Goal: Transaction & Acquisition: Purchase product/service

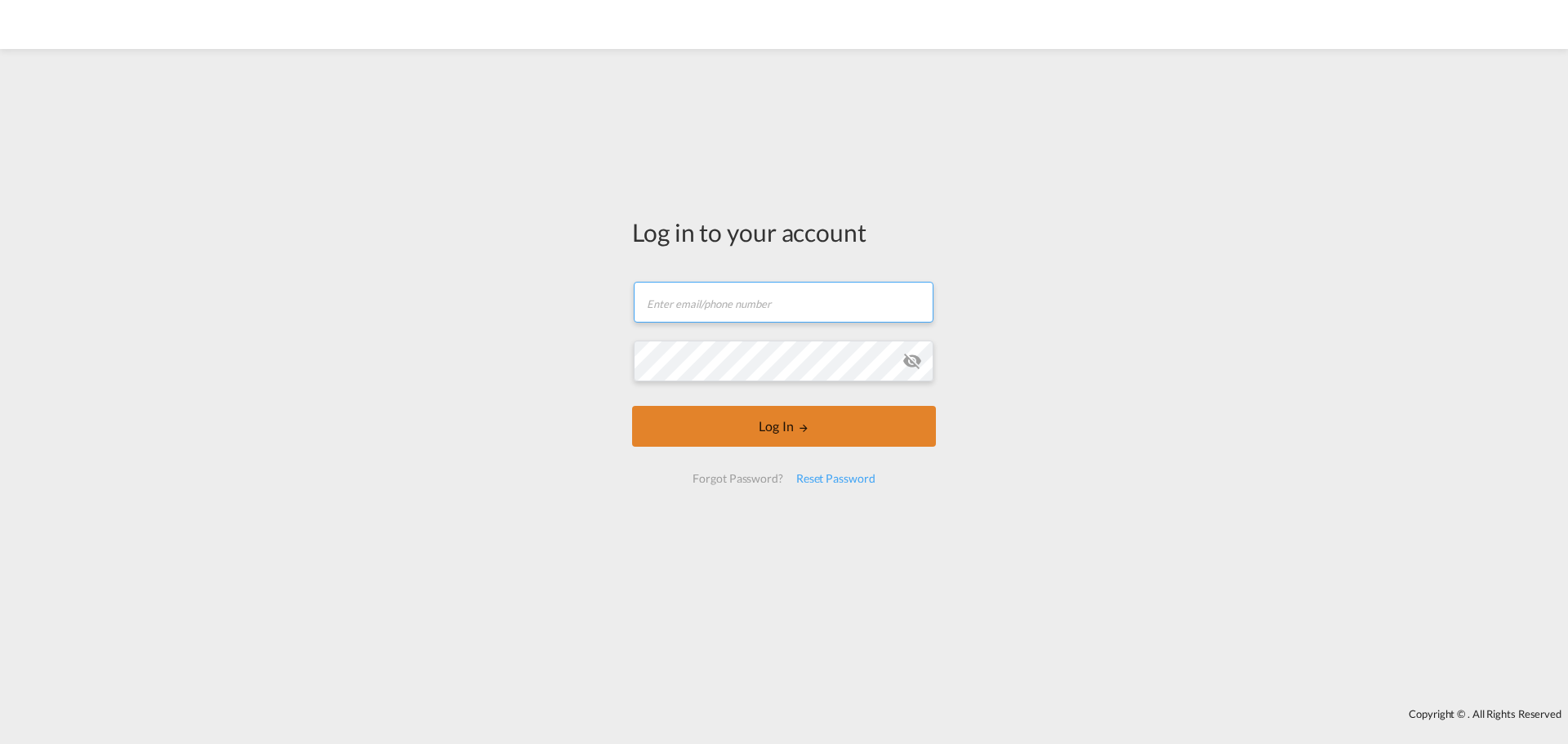
type input "[PERSON_NAME][EMAIL_ADDRESS][PERSON_NAME][DOMAIN_NAME]"
click at [797, 426] on md-icon "LOGIN" at bounding box center [803, 428] width 11 height 11
type input "[PERSON_NAME][EMAIL_ADDRESS][PERSON_NAME][DOMAIN_NAME]"
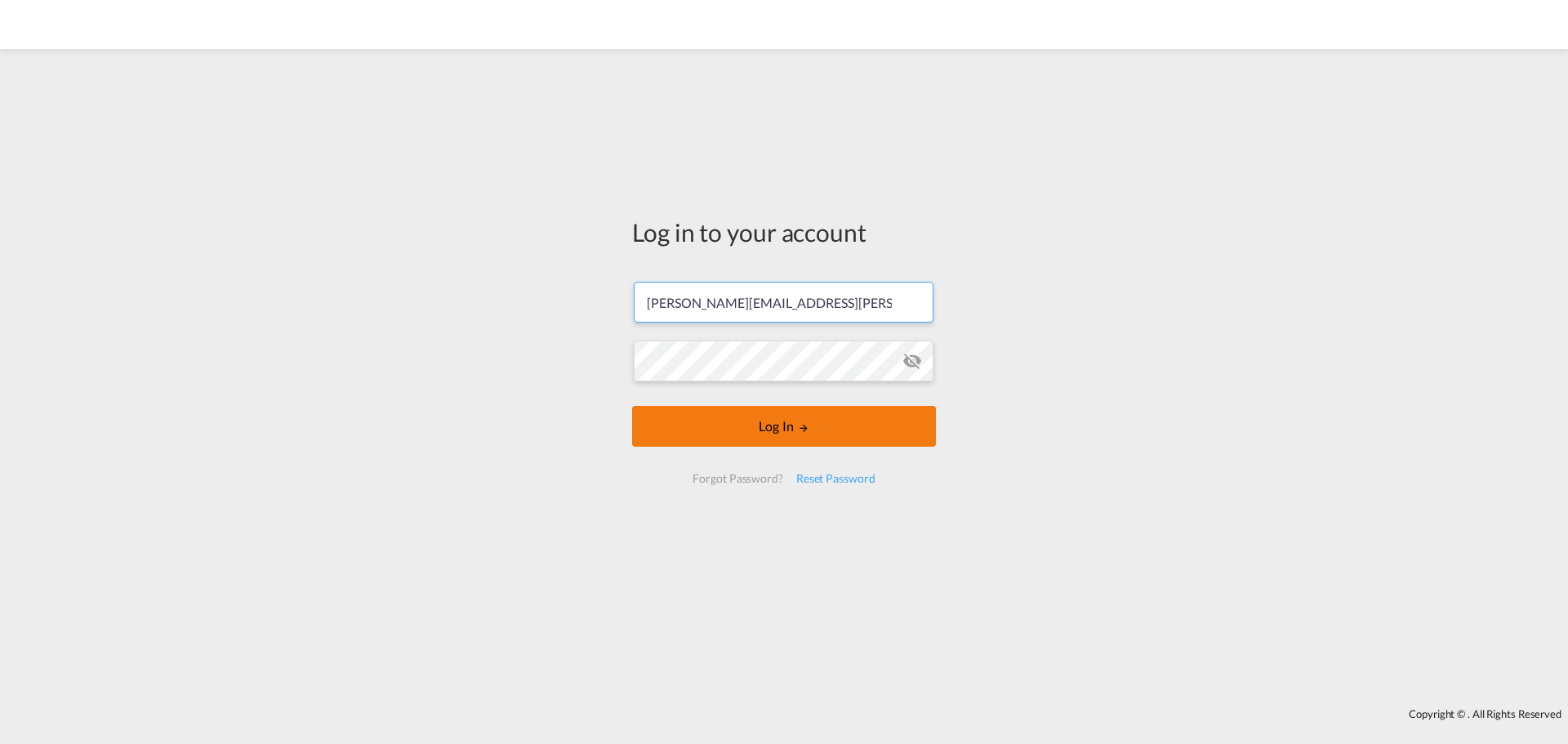
click at [765, 426] on button "Log In" at bounding box center [784, 426] width 304 height 41
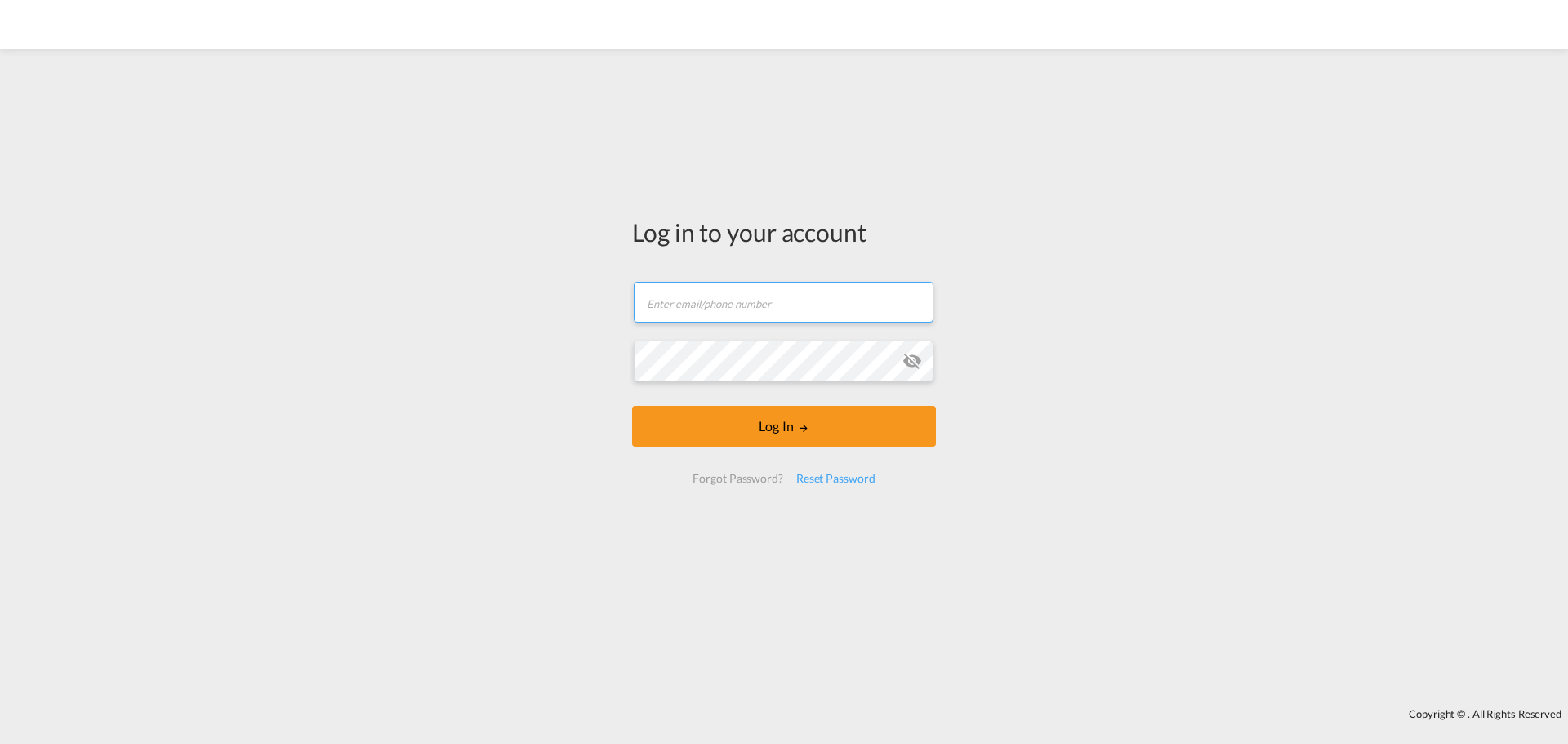
type input "[PERSON_NAME][EMAIL_ADDRESS][PERSON_NAME][DOMAIN_NAME]"
click at [860, 304] on input "[PERSON_NAME][EMAIL_ADDRESS][PERSON_NAME][DOMAIN_NAME]" at bounding box center [783, 302] width 299 height 41
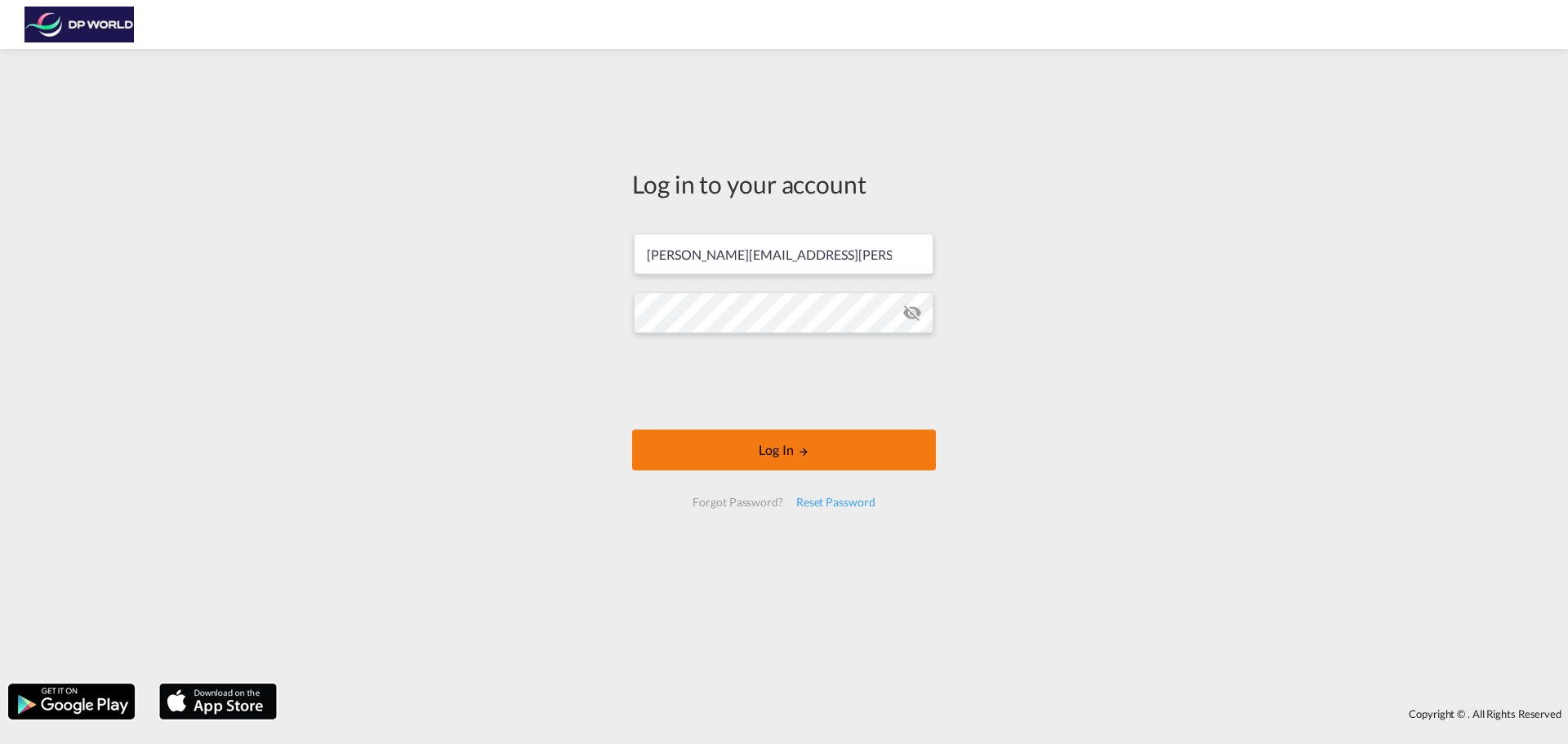
click at [725, 456] on button "Log In" at bounding box center [784, 449] width 304 height 41
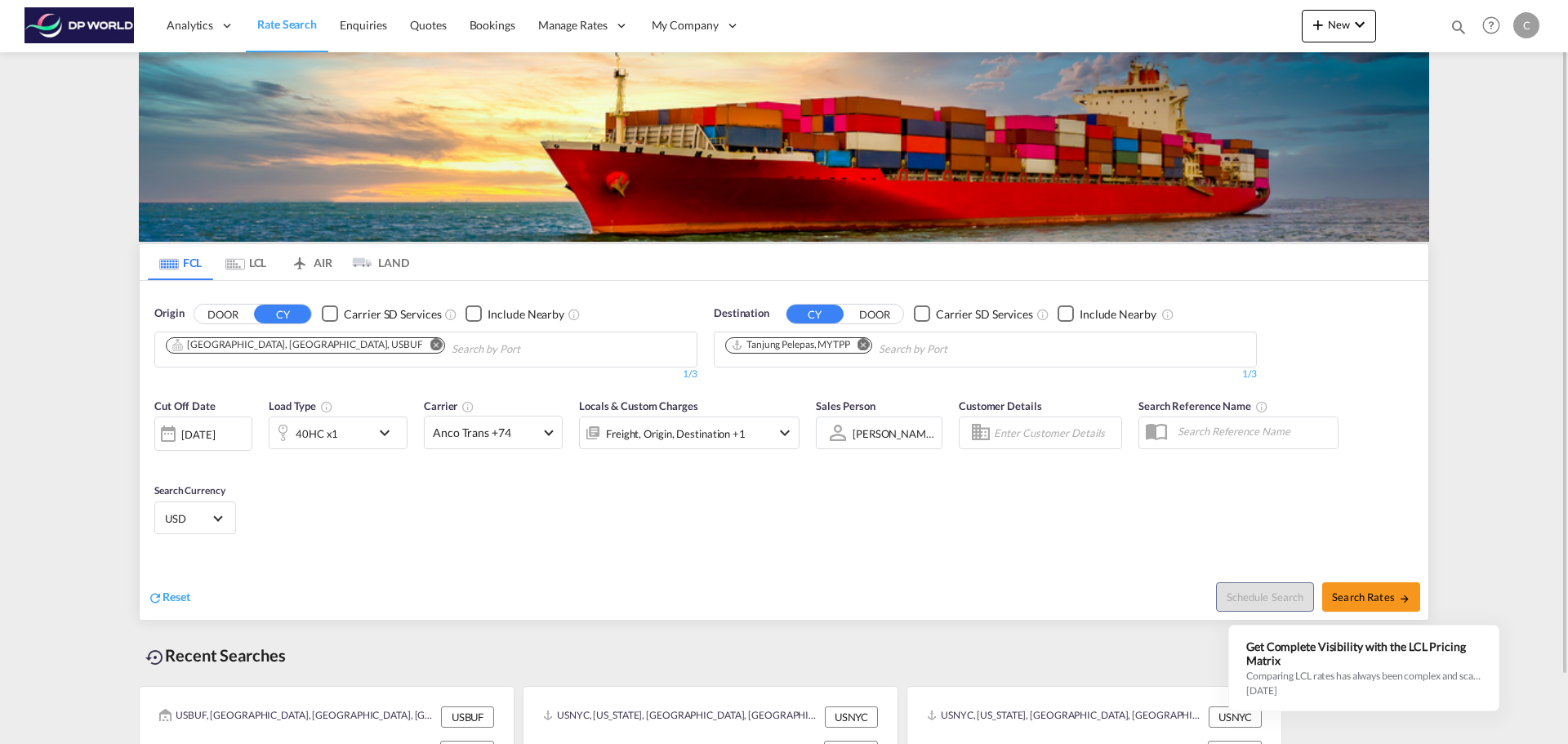
click at [430, 341] on md-icon "Remove" at bounding box center [436, 344] width 12 height 12
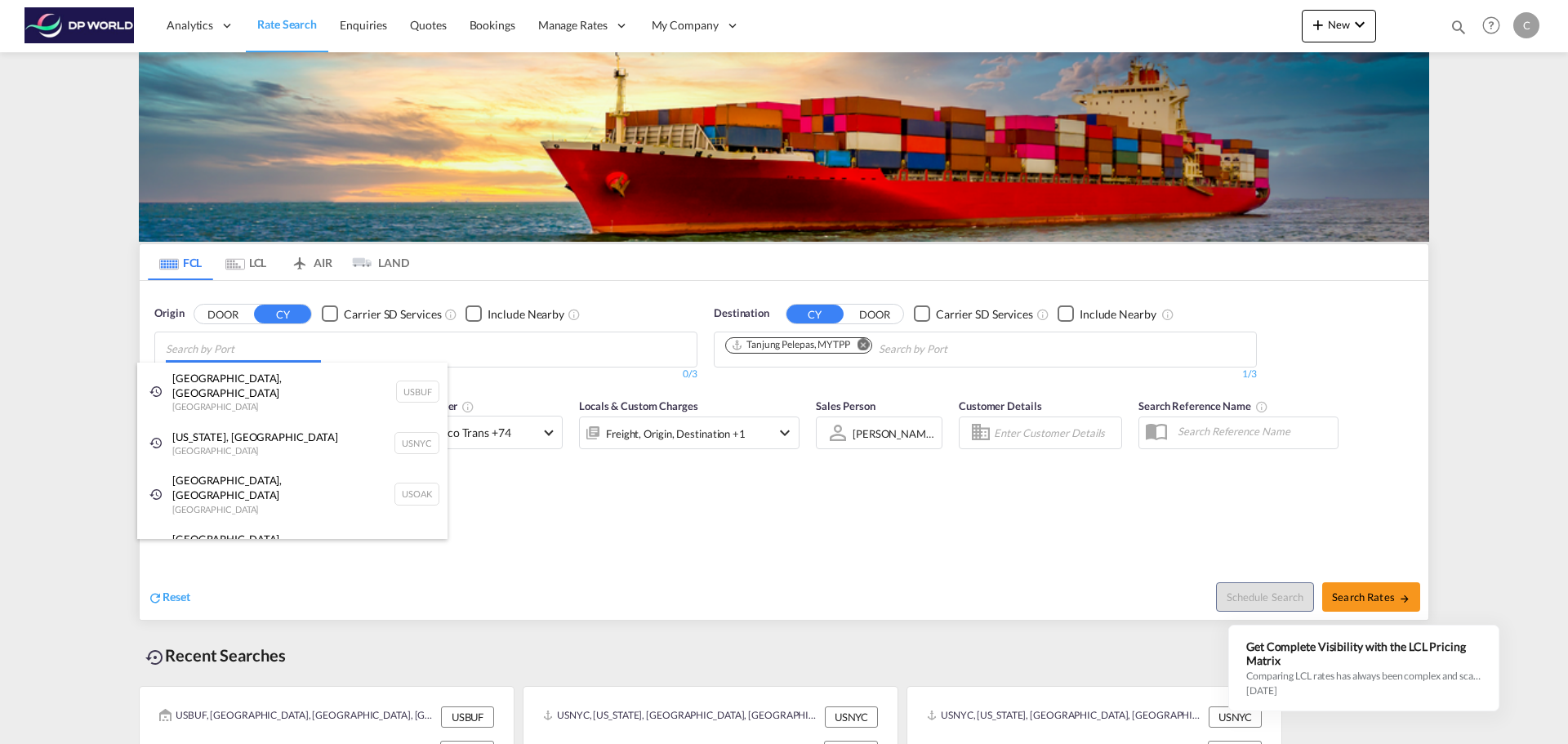
click at [316, 350] on body "Analytics Reports Dashboard Rate Search Enquiries Quotes Bookings" at bounding box center [784, 372] width 1568 height 744
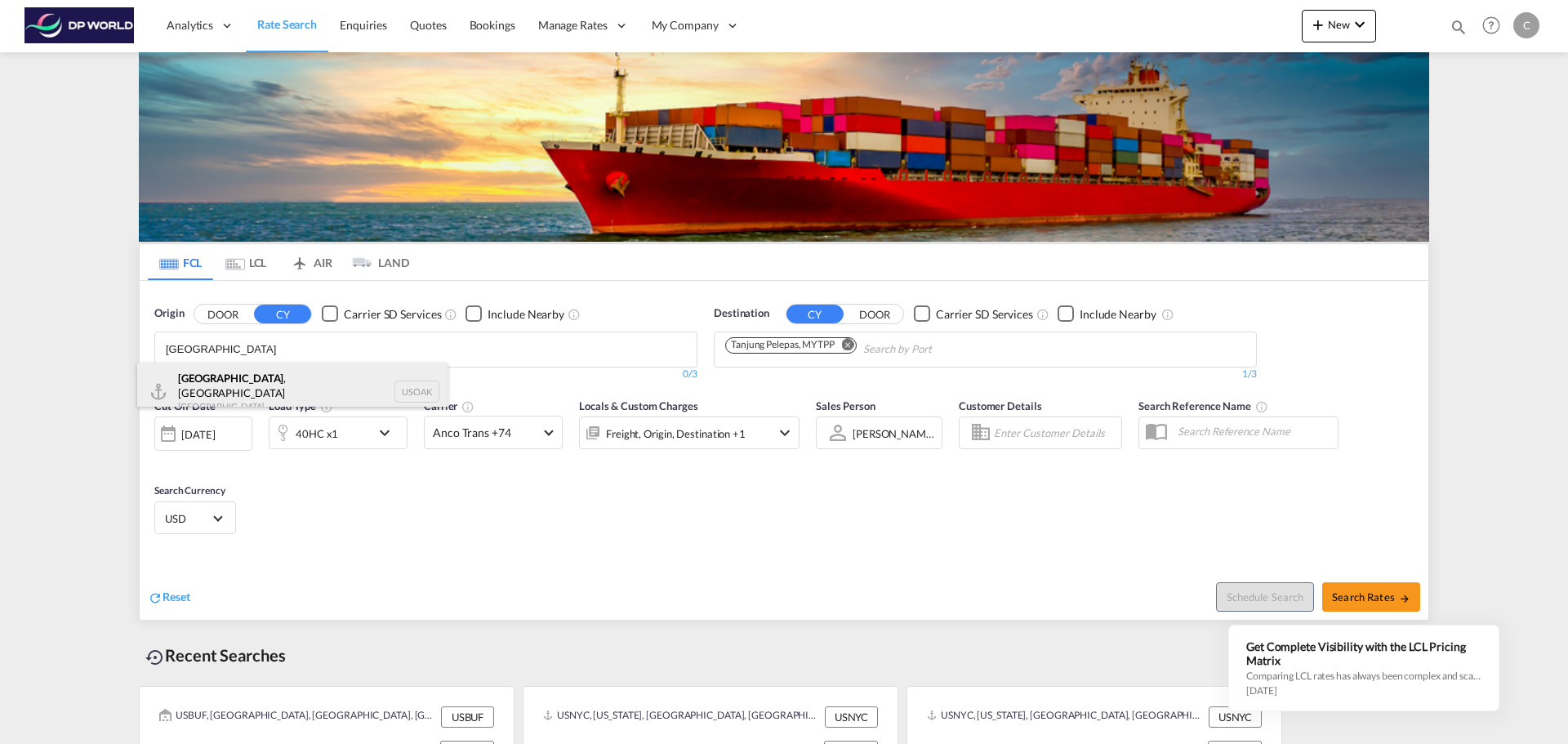
type input "[GEOGRAPHIC_DATA]"
click at [269, 391] on div "[GEOGRAPHIC_DATA] , [GEOGRAPHIC_DATA] [GEOGRAPHIC_DATA] USOAK" at bounding box center [292, 391] width 311 height 58
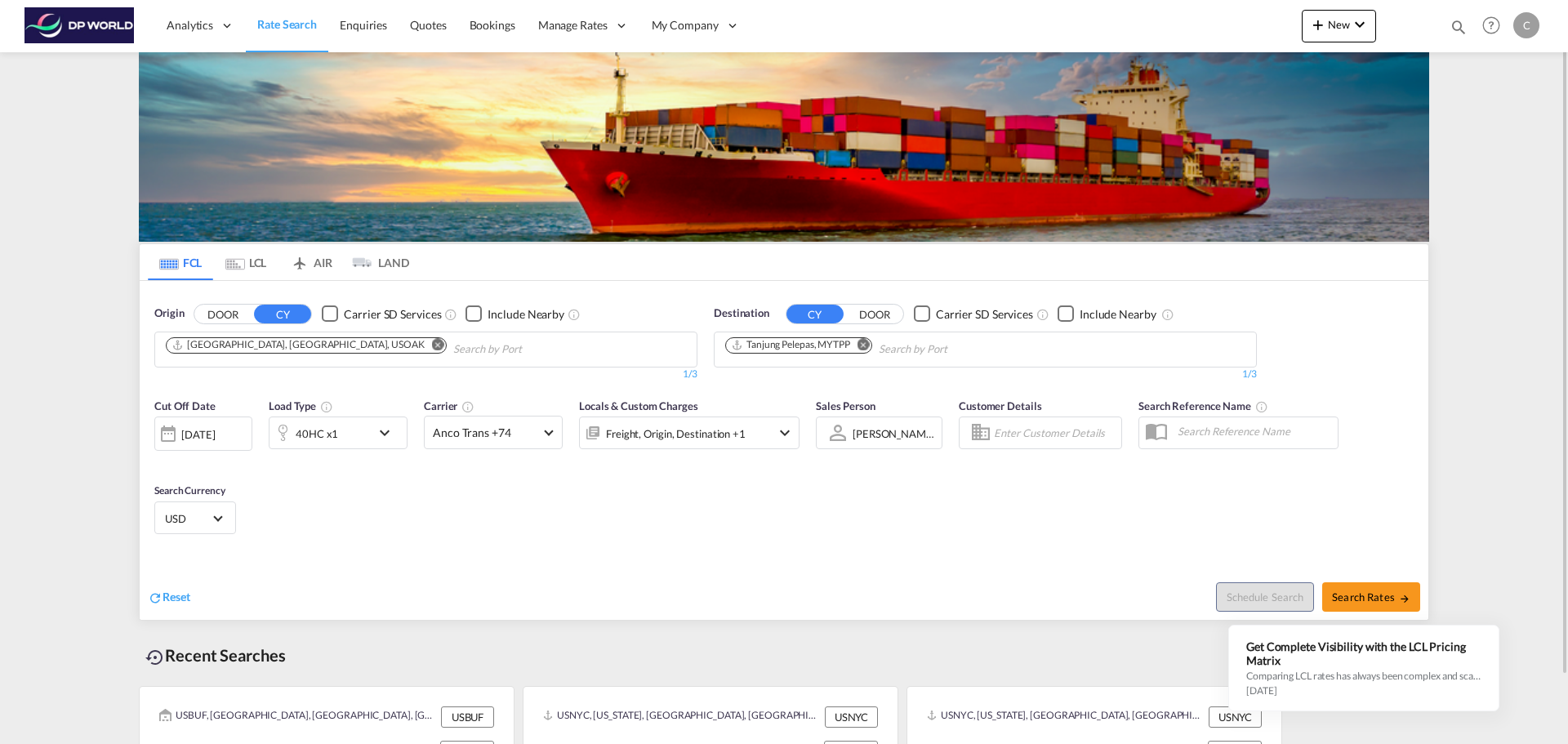
click at [871, 348] on button "Remove" at bounding box center [860, 346] width 25 height 16
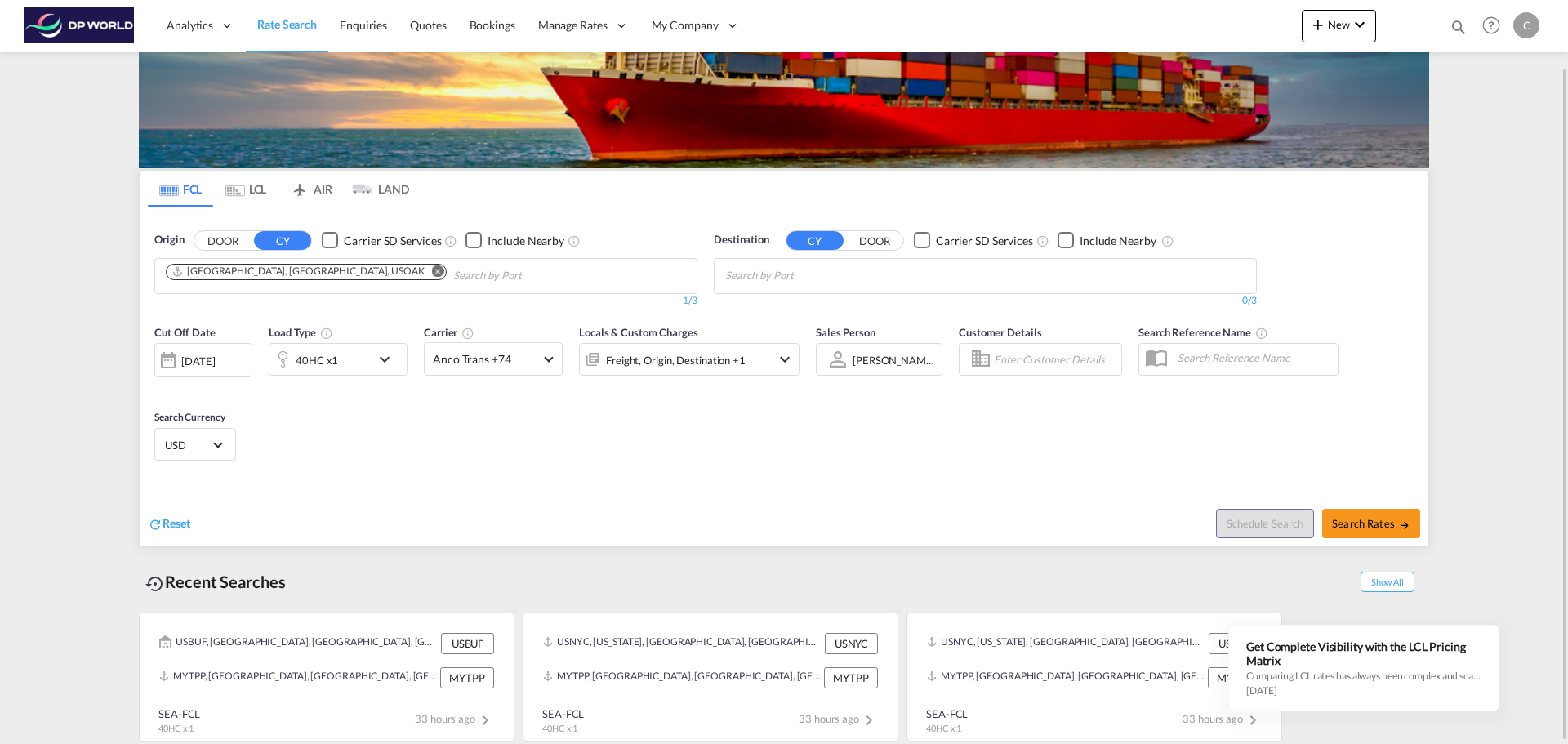
click at [856, 275] on body "Analytics Reports Dashboard Rate Search Enquiries Quotes Bookings" at bounding box center [784, 372] width 1568 height 744
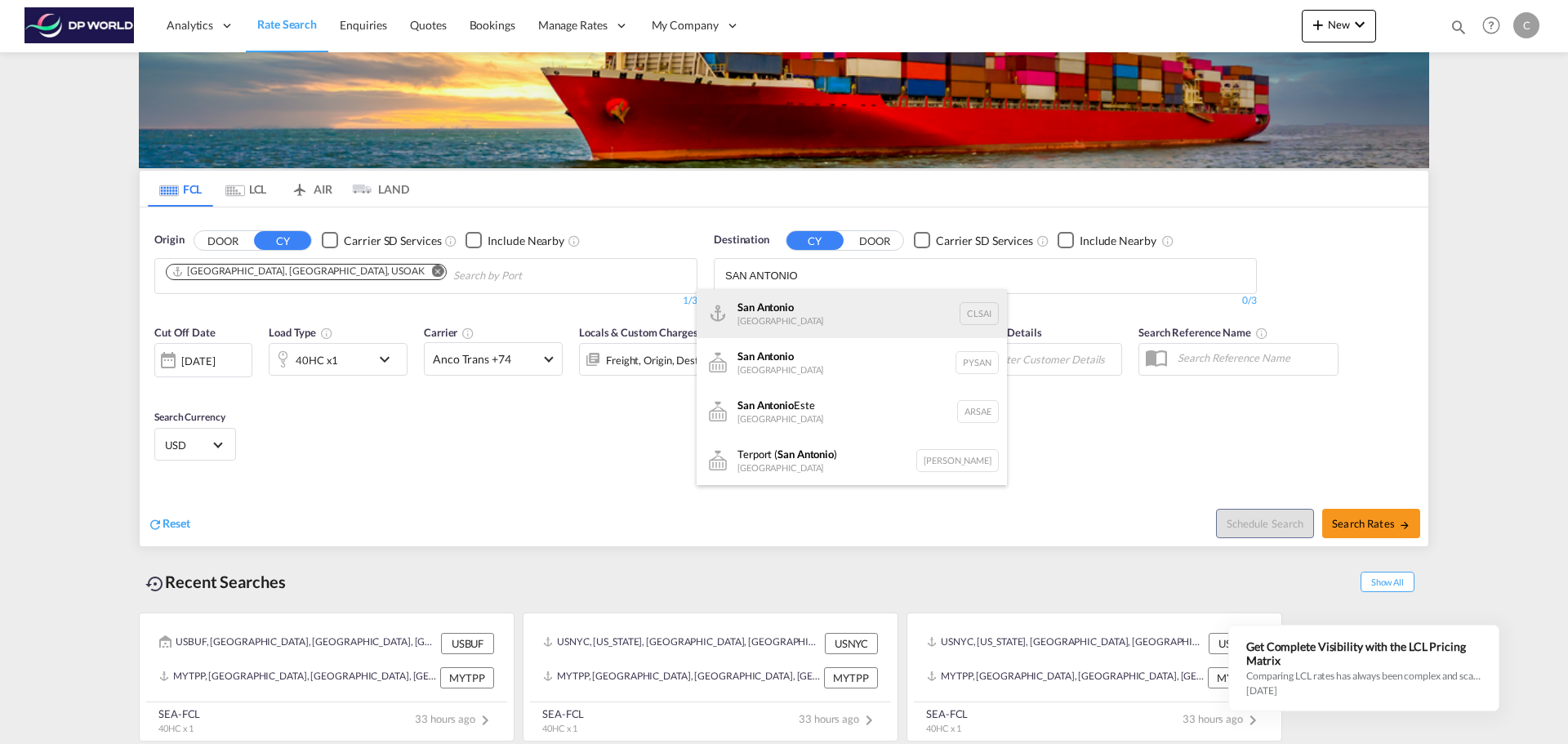
type input "SAN ANTONIO"
click at [836, 302] on div "San Antonio Chile CLSAI" at bounding box center [852, 313] width 311 height 49
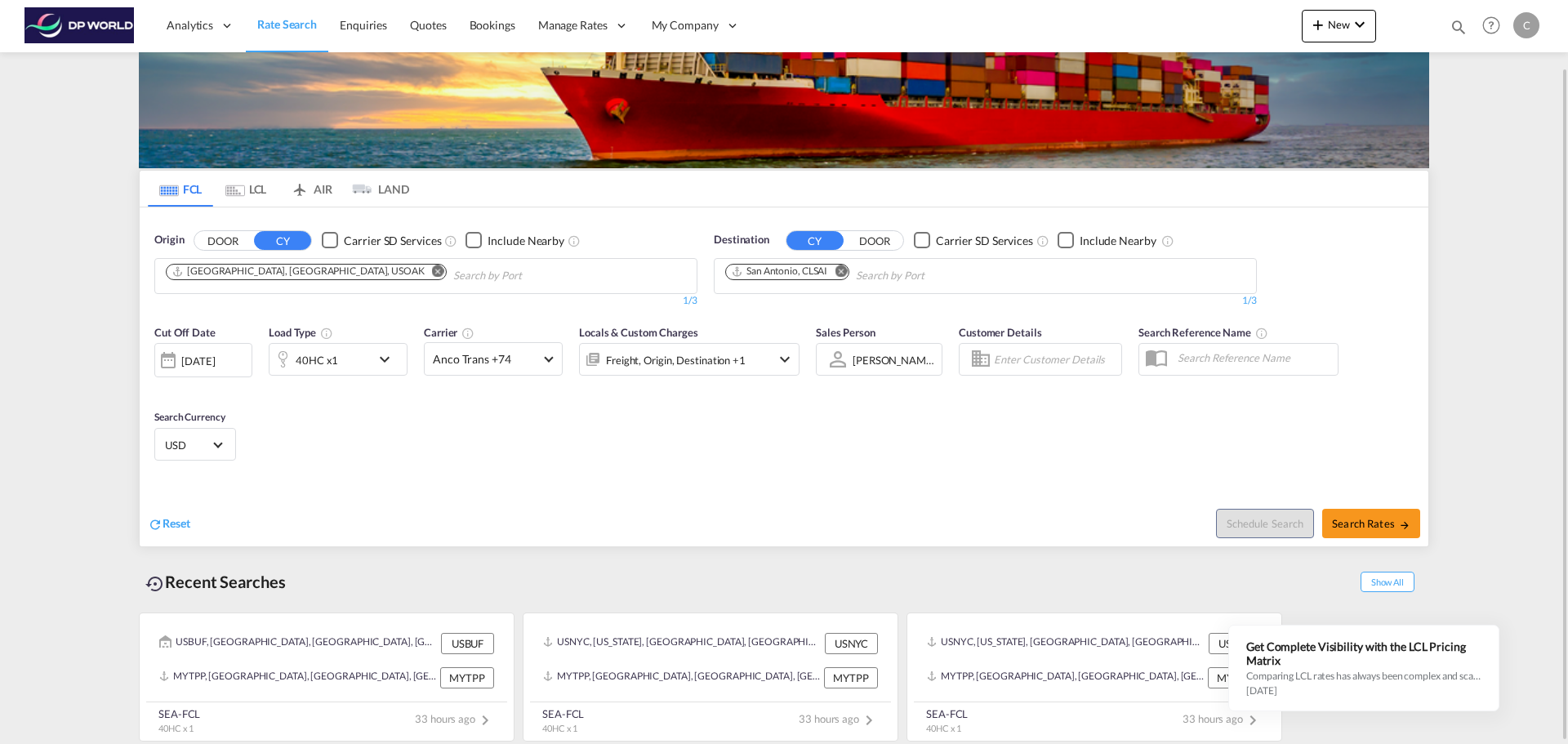
click at [761, 360] on div "Freight, Origin, Destination +1" at bounding box center [689, 360] width 221 height 33
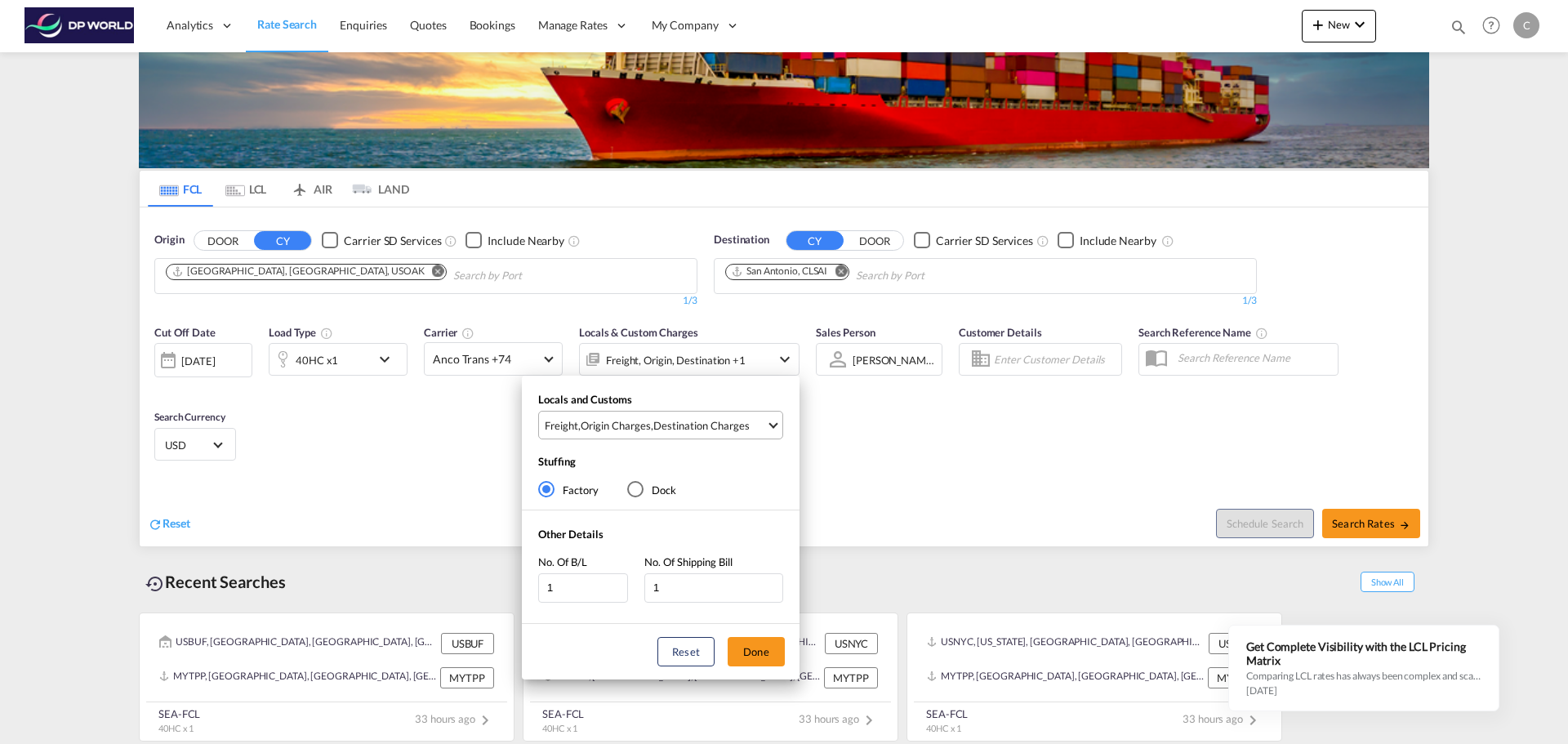
click at [745, 427] on div "Destination Charges" at bounding box center [701, 425] width 97 height 14
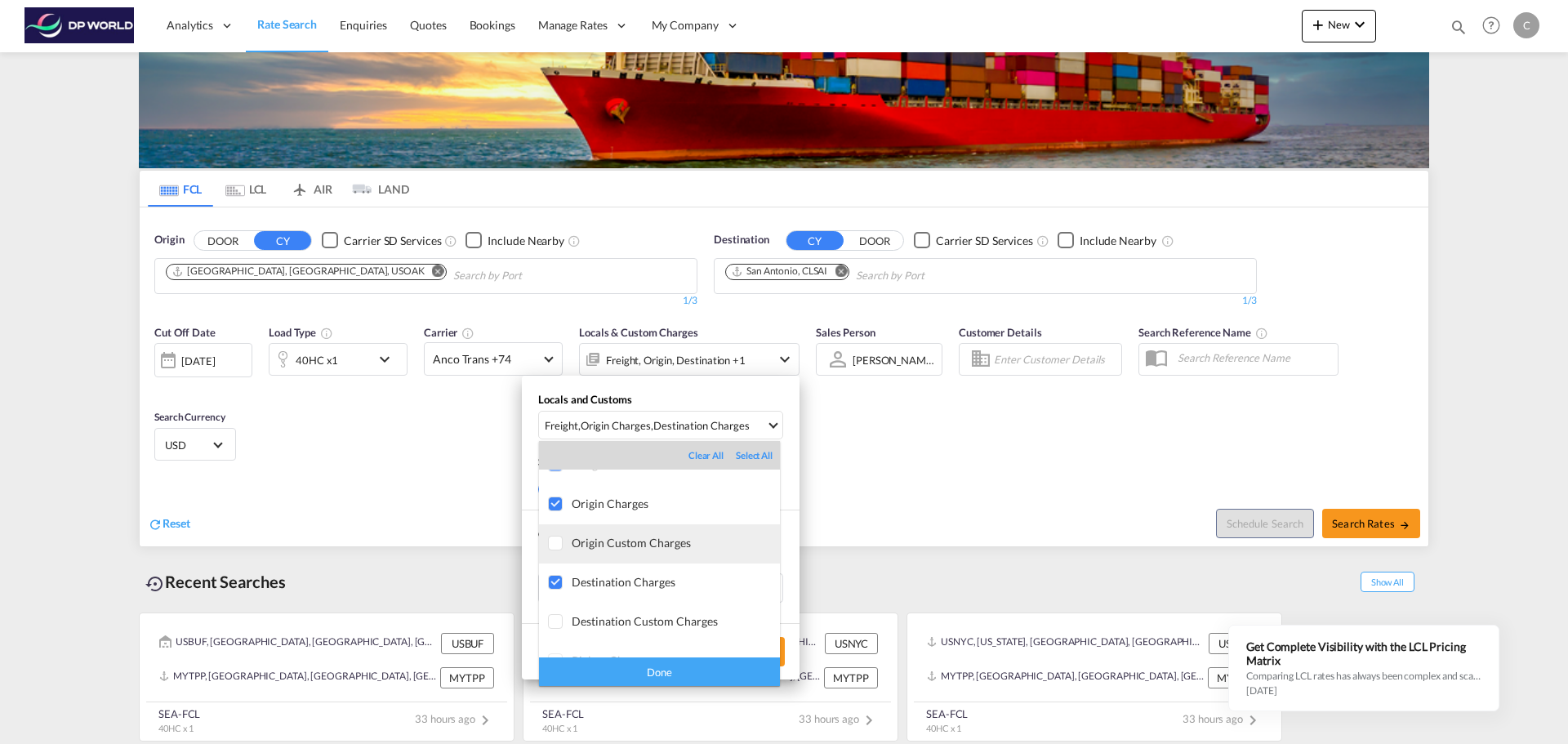
scroll to position [0, 0]
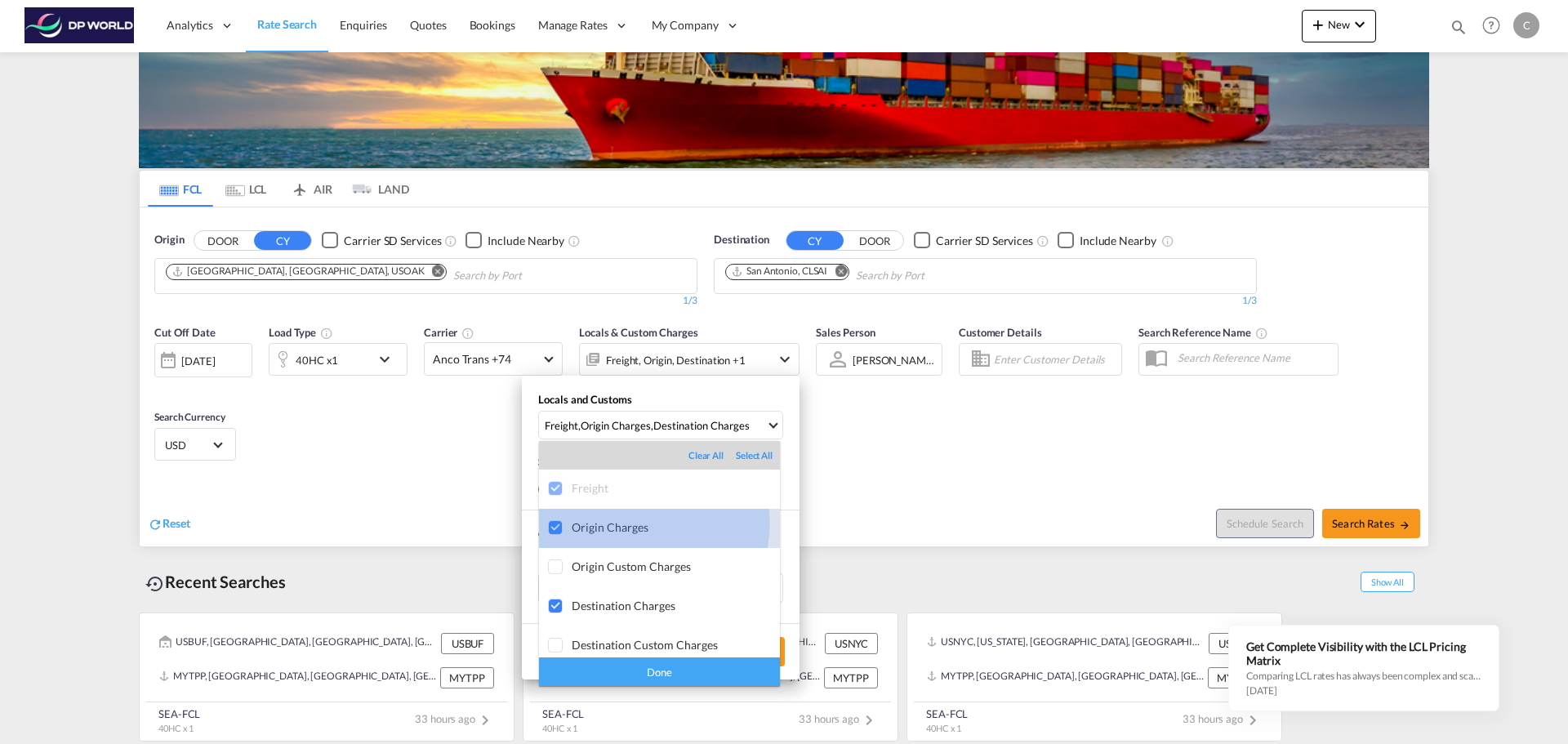
click at [619, 523] on div "Origin Charges" at bounding box center [676, 527] width 208 height 14
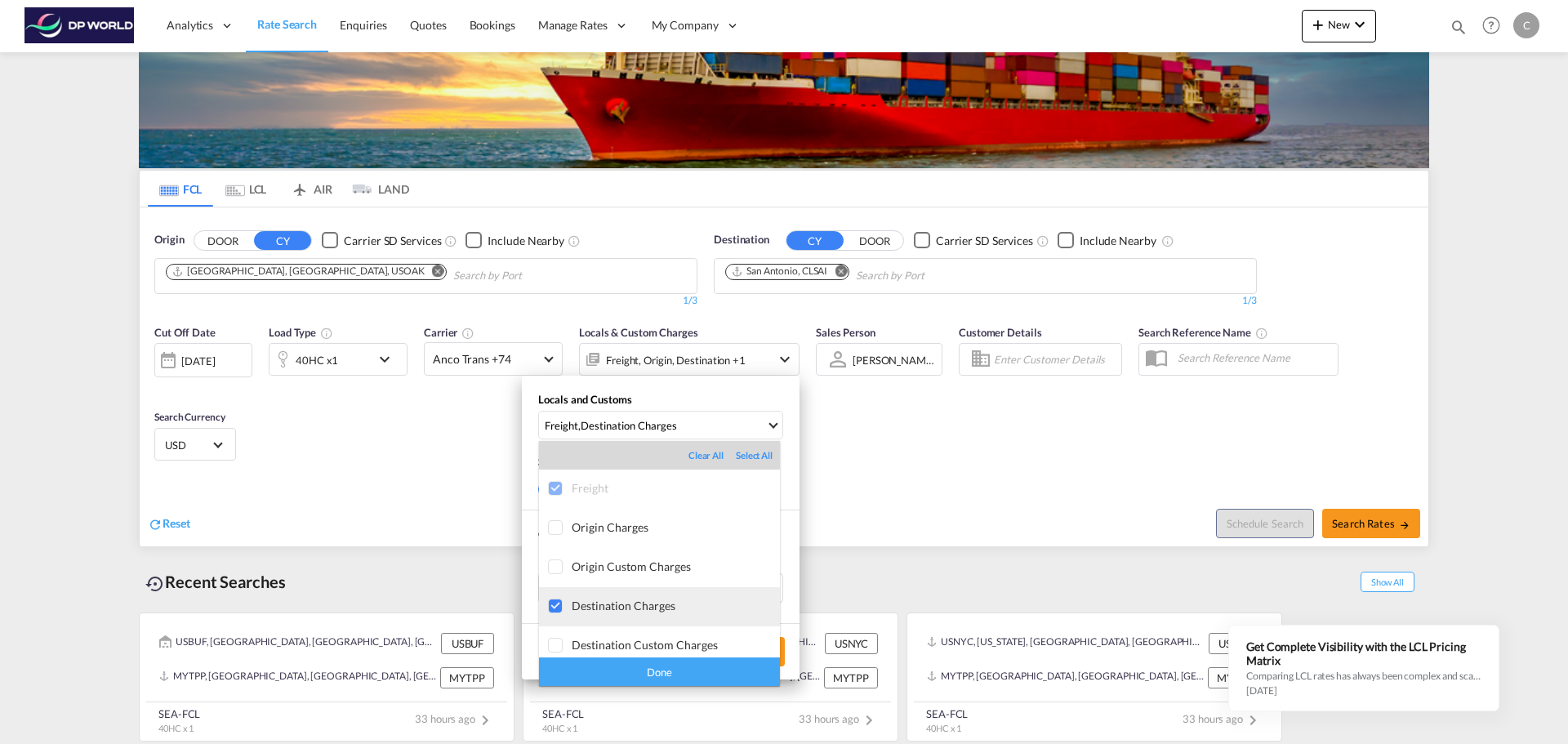
click at [638, 610] on div "Destination Charges" at bounding box center [676, 605] width 208 height 14
click at [673, 661] on div "Done" at bounding box center [660, 672] width 241 height 29
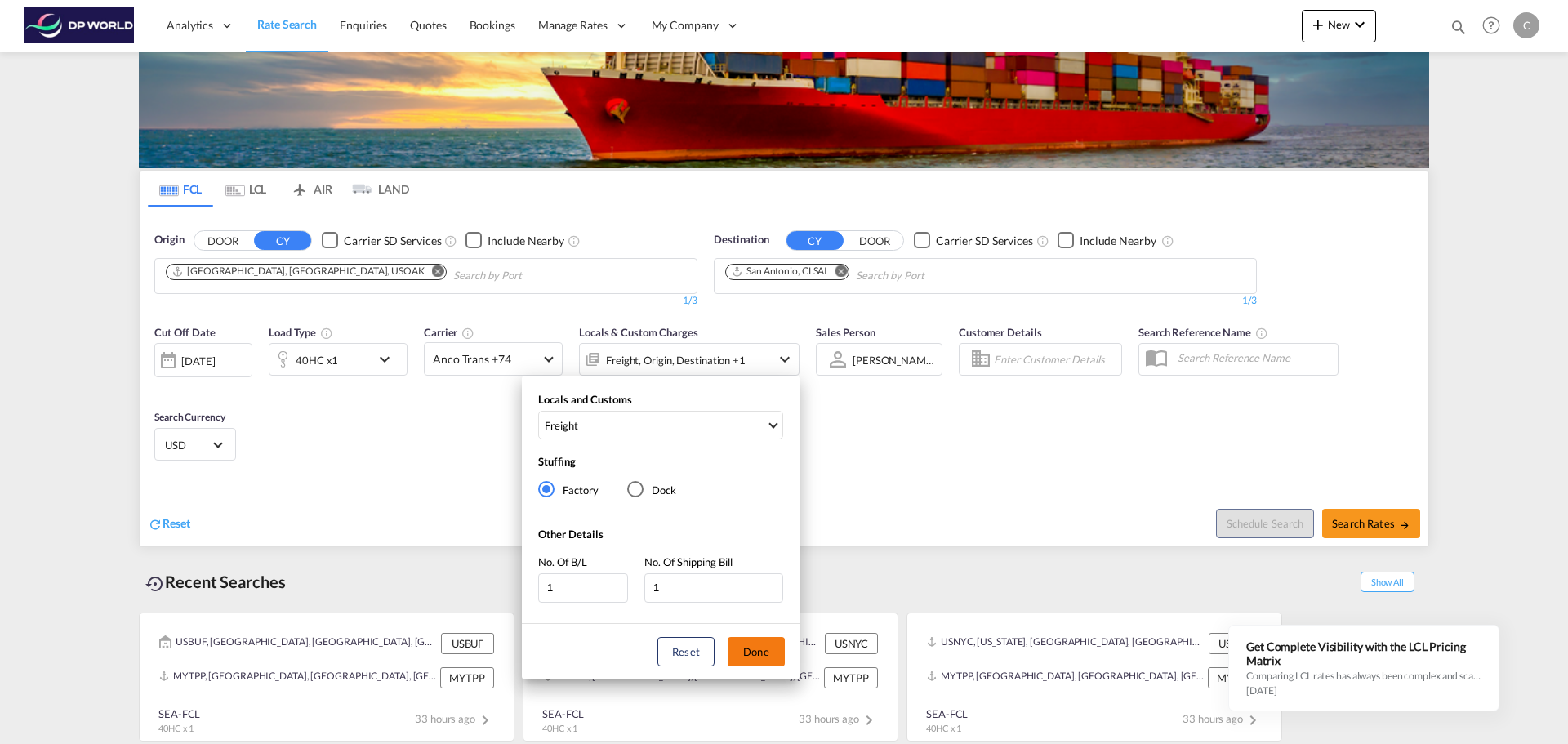
click at [759, 652] on button "Done" at bounding box center [756, 651] width 57 height 30
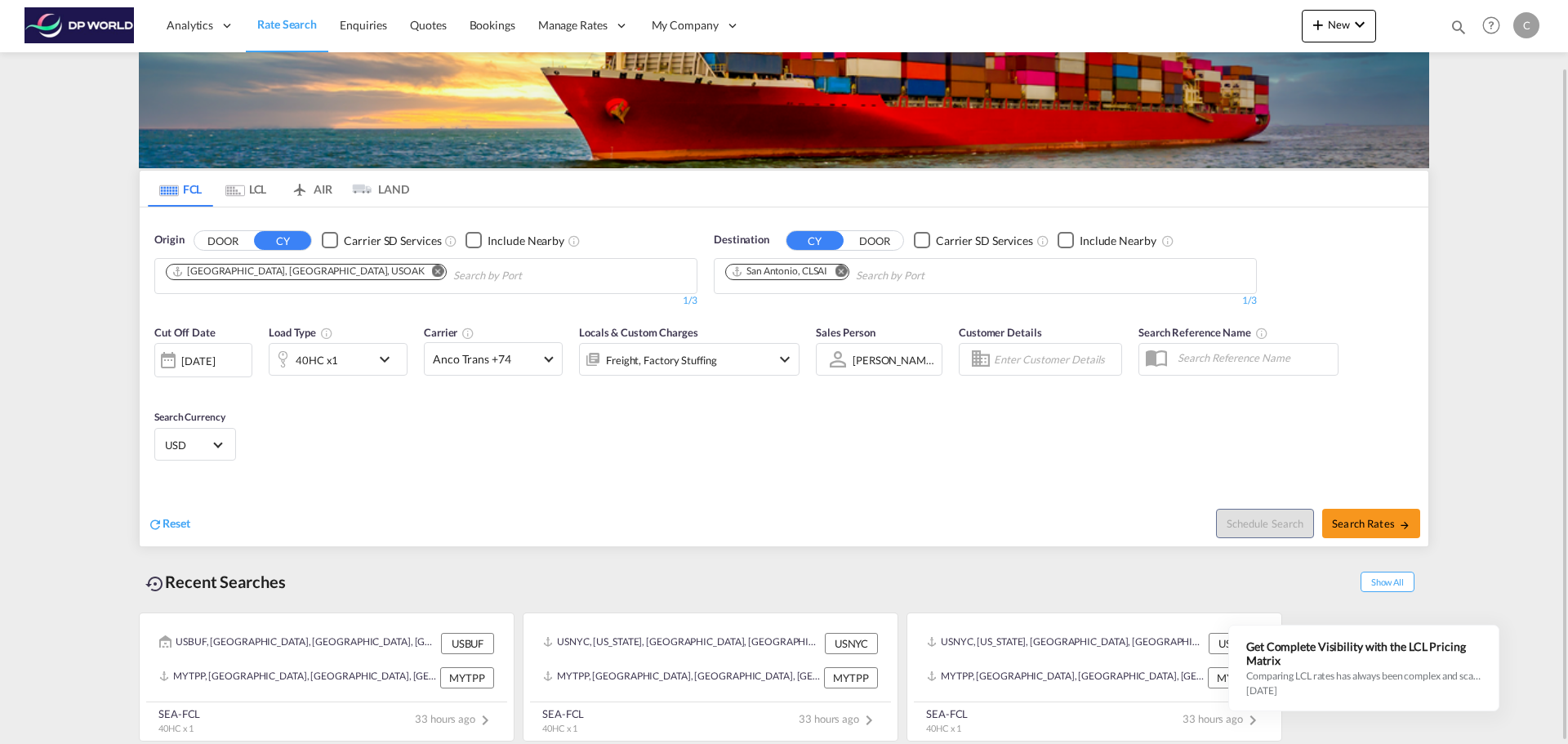
scroll to position [76, 0]
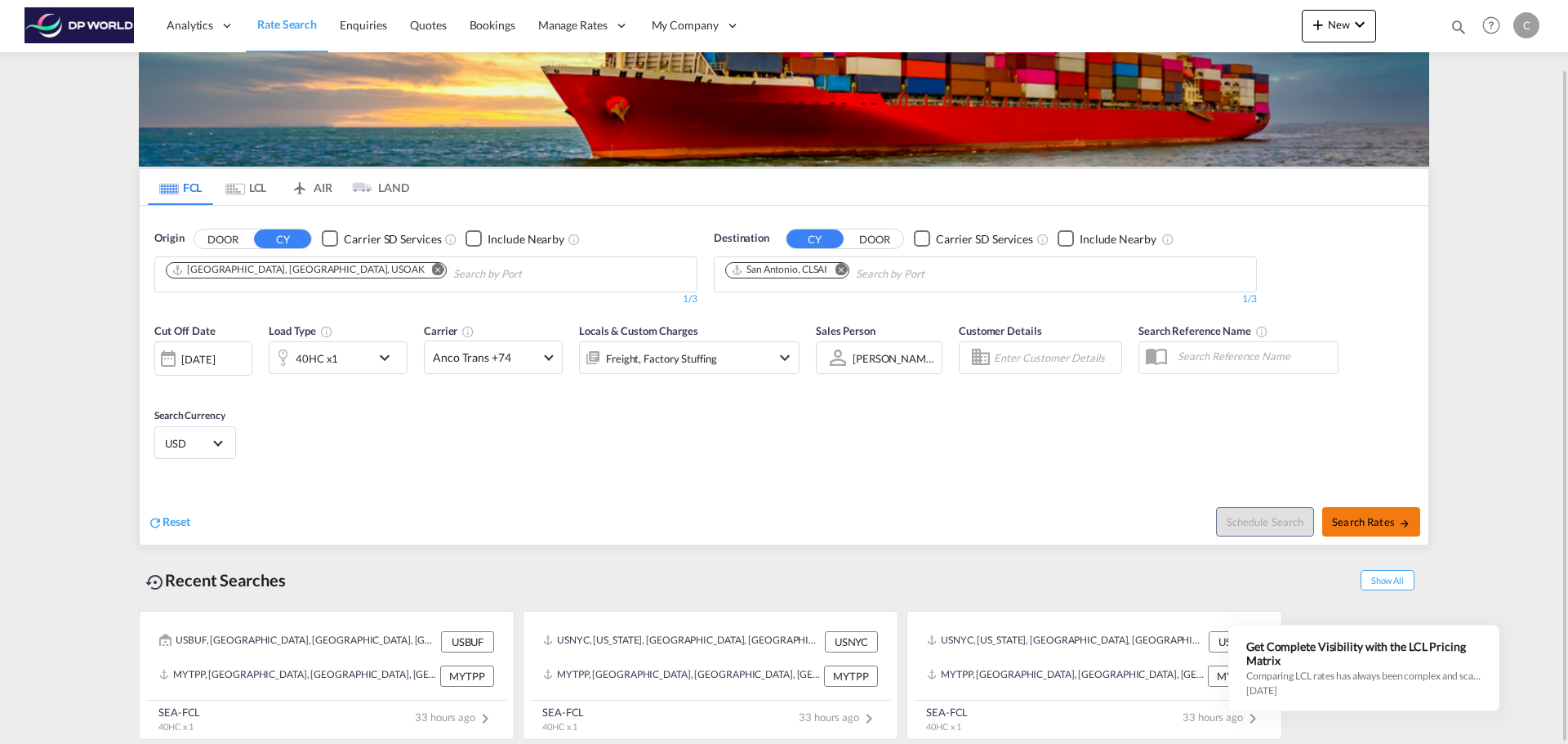
click at [1348, 516] on span "Search Rates" at bounding box center [1371, 522] width 78 height 13
type input "USOAK to CLSAI / 10 Sep 2025"
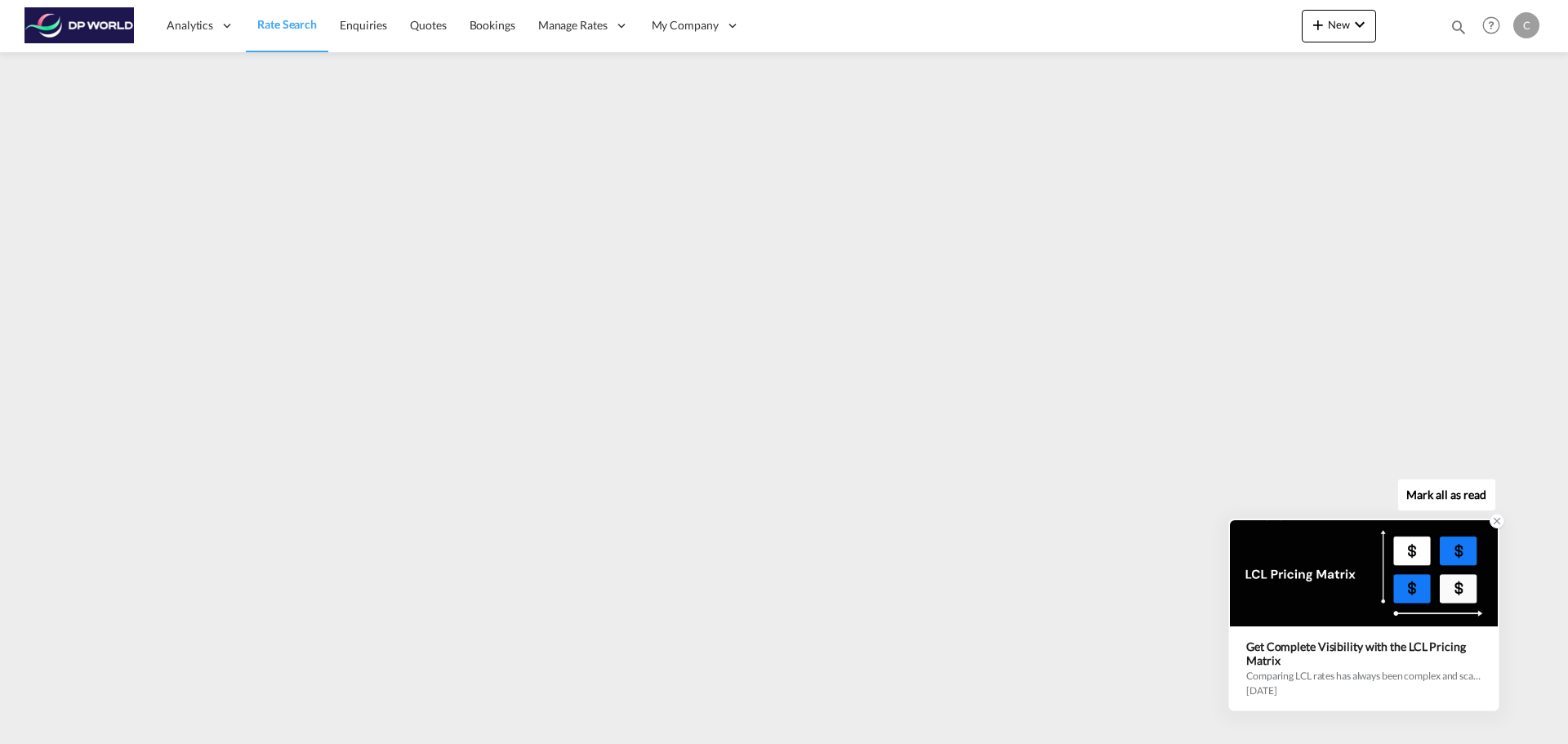
click at [1496, 521] on icon at bounding box center [1497, 521] width 6 height 6
